Goal: Navigation & Orientation: Understand site structure

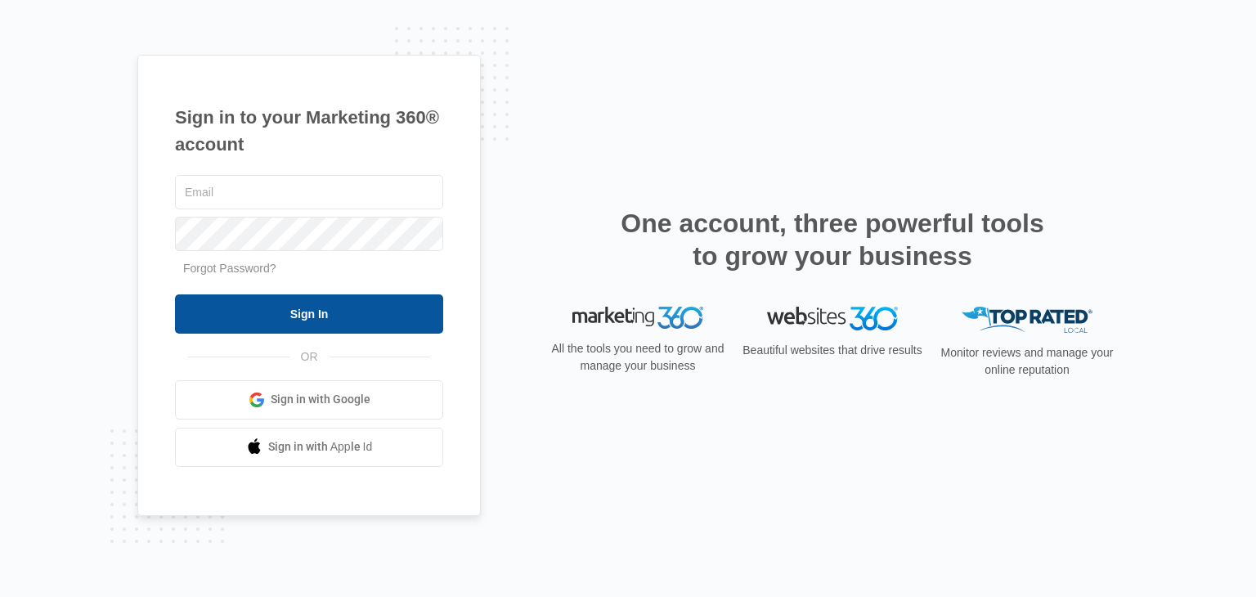
type input "[EMAIL_ADDRESS][DOMAIN_NAME]"
click at [351, 318] on input "Sign In" at bounding box center [309, 313] width 268 height 39
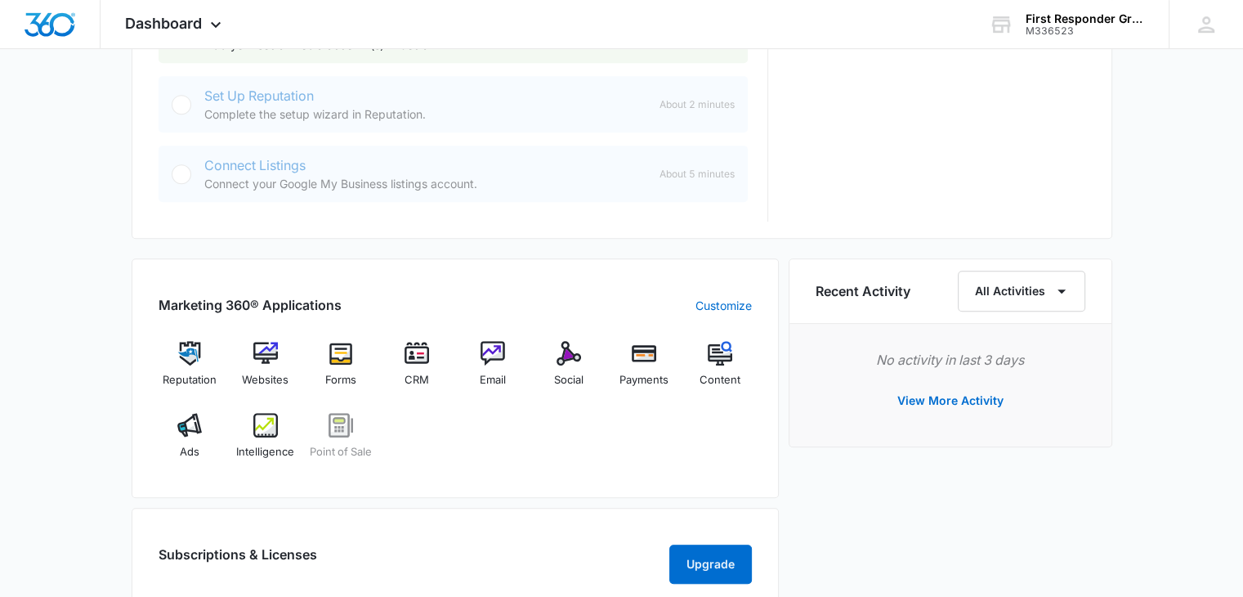
scroll to position [817, 0]
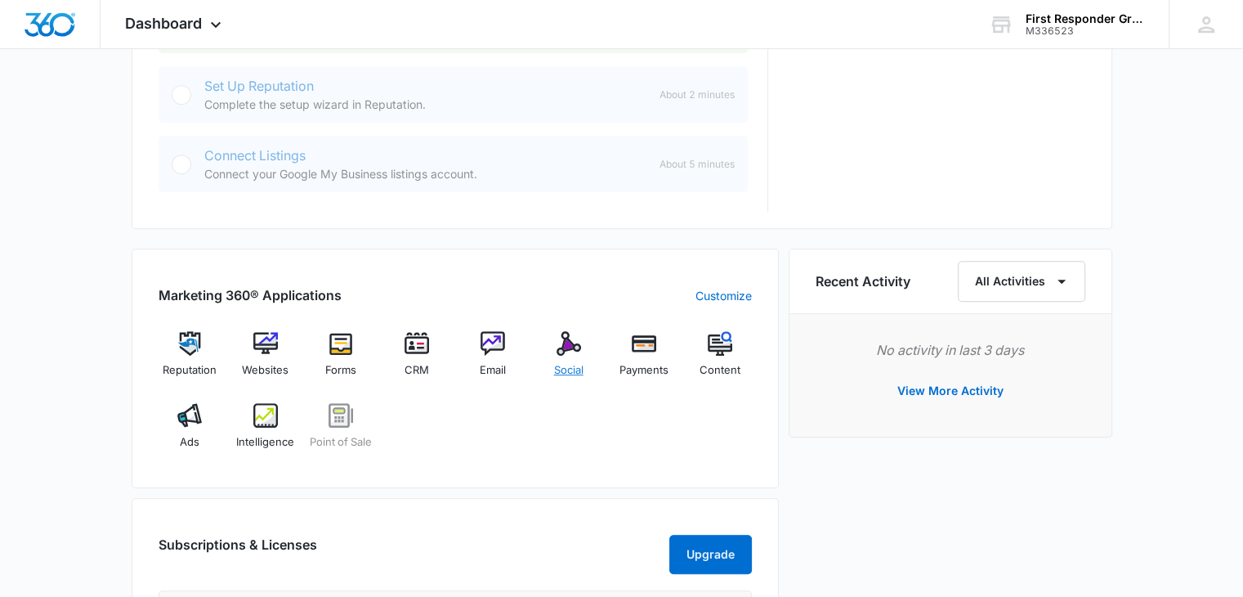
click at [579, 347] on img at bounding box center [569, 343] width 25 height 25
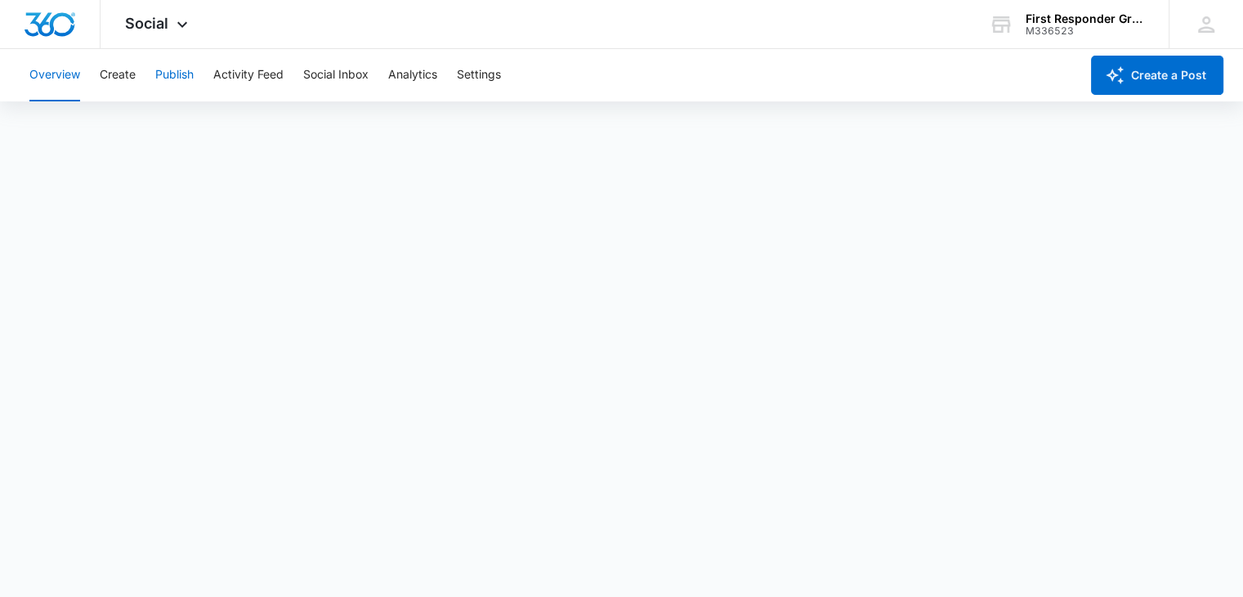
click at [166, 76] on button "Publish" at bounding box center [174, 75] width 38 height 52
click at [249, 72] on button "Activity Feed" at bounding box center [248, 75] width 70 height 52
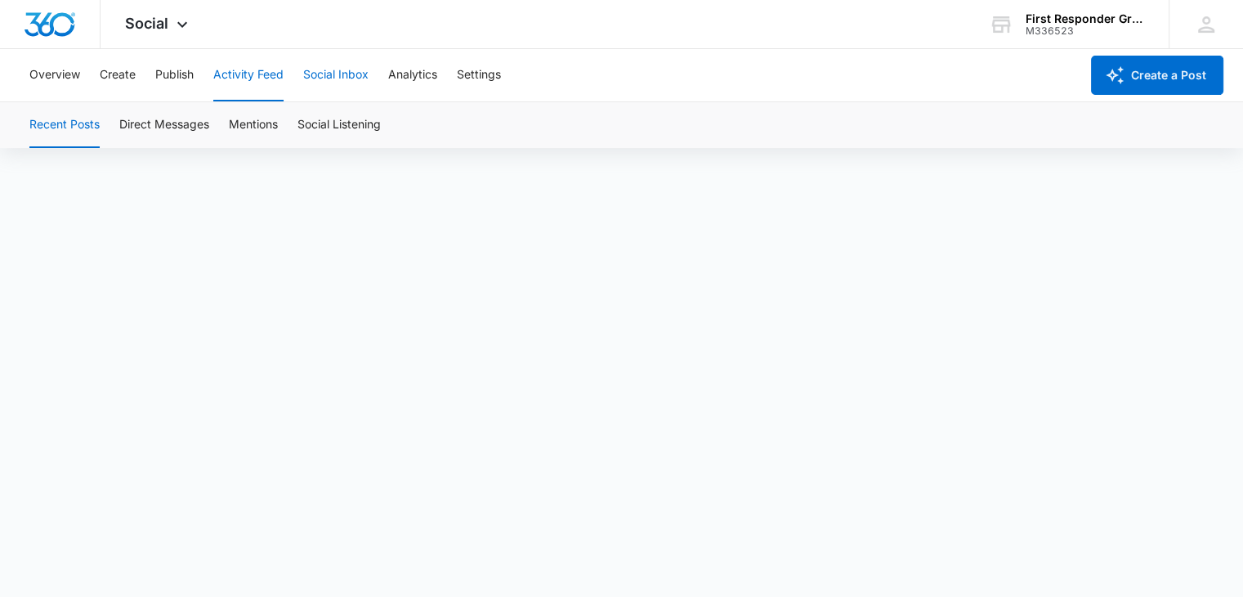
click at [325, 79] on button "Social Inbox" at bounding box center [335, 75] width 65 height 52
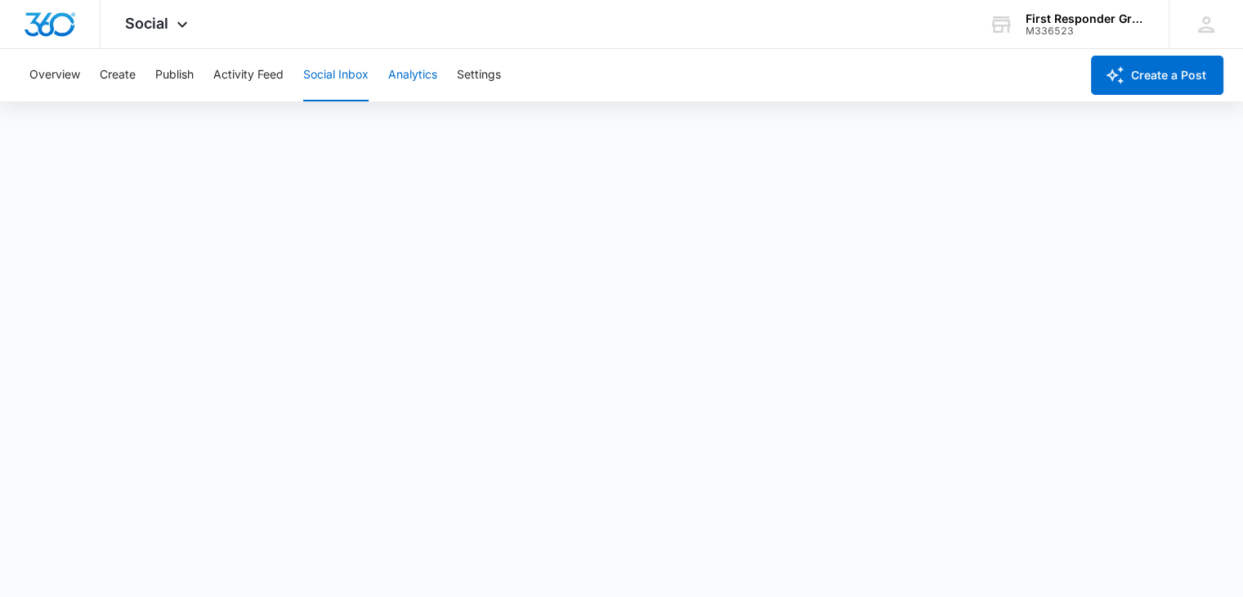
click at [405, 74] on button "Analytics" at bounding box center [412, 75] width 49 height 52
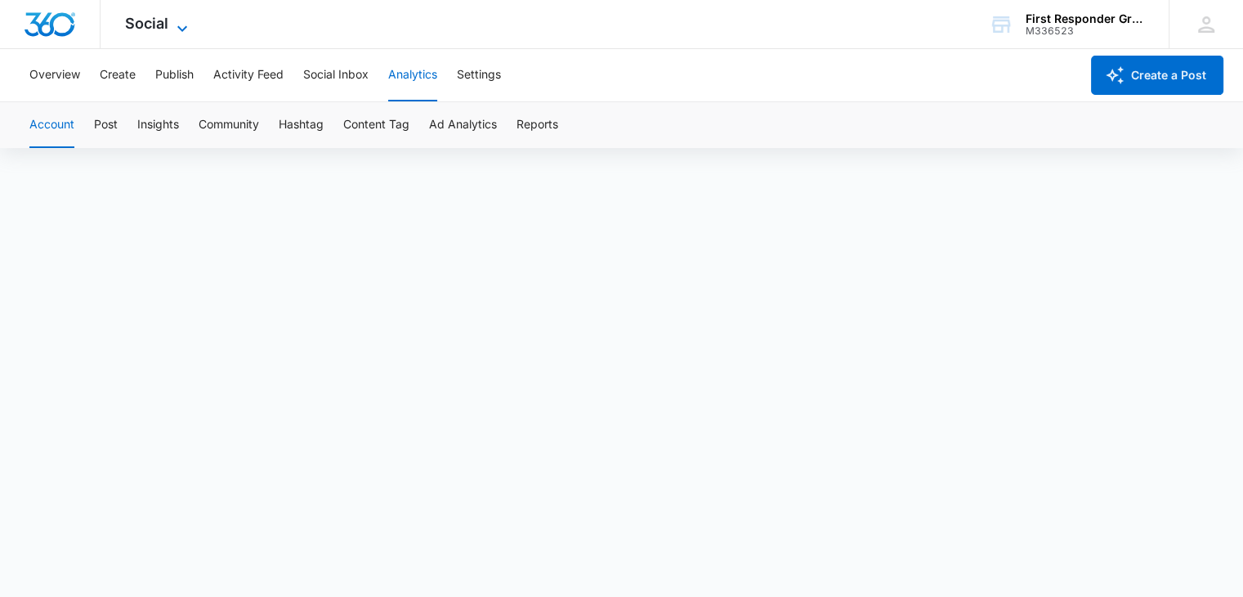
click at [180, 27] on icon at bounding box center [182, 29] width 20 height 20
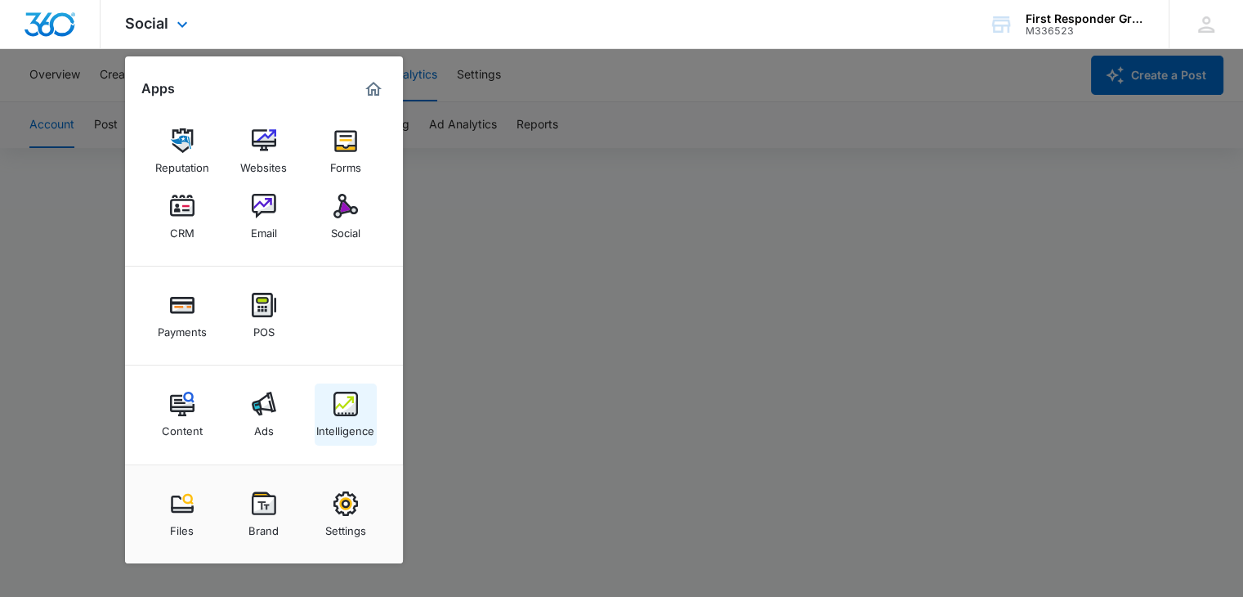
click at [349, 410] on img at bounding box center [346, 404] width 25 height 25
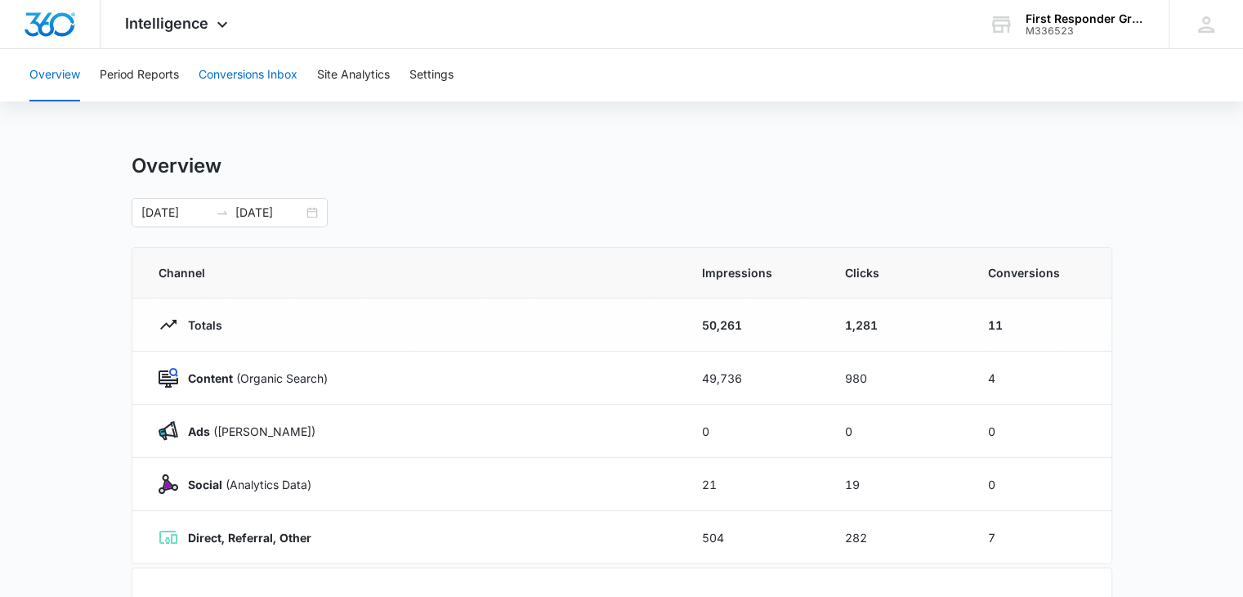
click at [232, 69] on button "Conversions Inbox" at bounding box center [248, 75] width 99 height 52
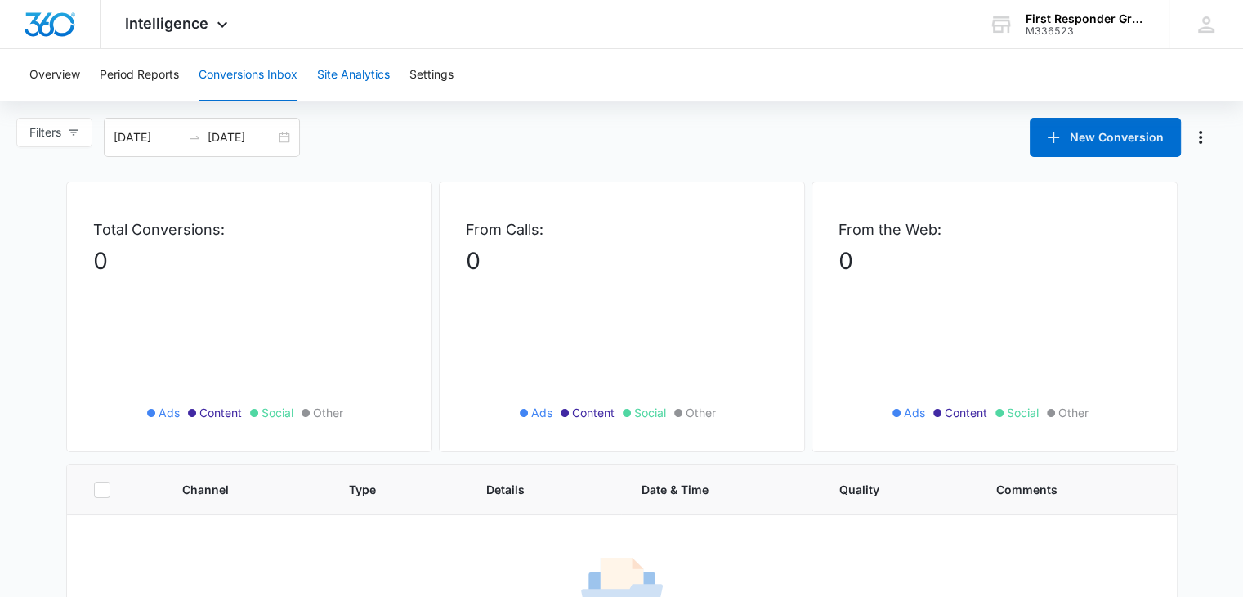
click at [350, 79] on button "Site Analytics" at bounding box center [353, 75] width 73 height 52
